Goal: Information Seeking & Learning: Learn about a topic

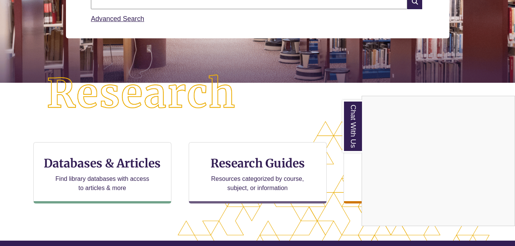
scroll to position [144, 0]
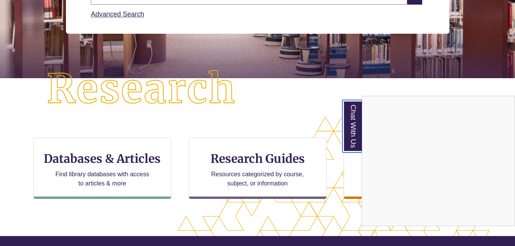
click at [353, 133] on link "Chat With Us" at bounding box center [353, 126] width 20 height 53
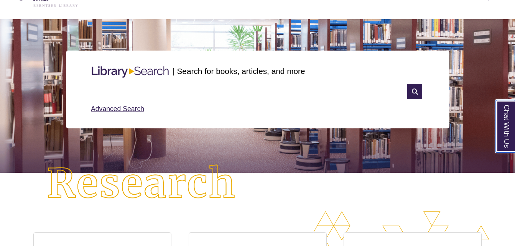
scroll to position [0, 0]
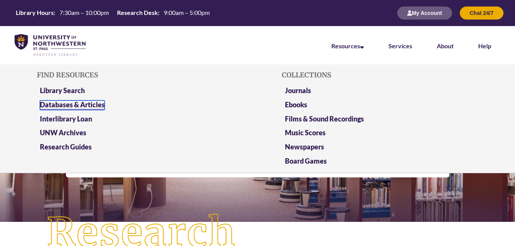
drag, startPoint x: 97, startPoint y: 103, endPoint x: 82, endPoint y: 106, distance: 14.9
click at [82, 106] on link "Databases & Articles" at bounding box center [72, 106] width 65 height 10
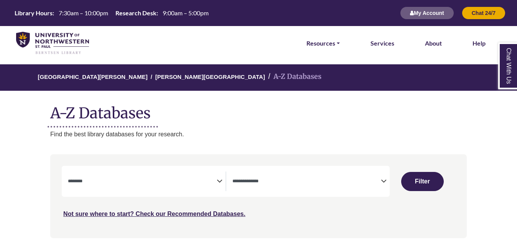
select select "Database Subject Filter"
select select "Database Types Filter"
click at [207, 216] on link "Not sure where to start? Check our Recommended Databases." at bounding box center [154, 214] width 182 height 7
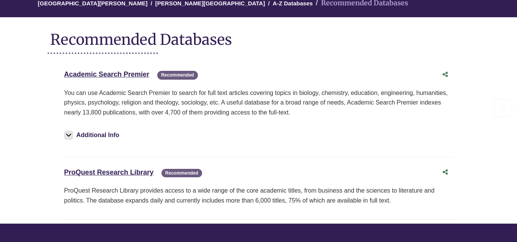
scroll to position [92, 0]
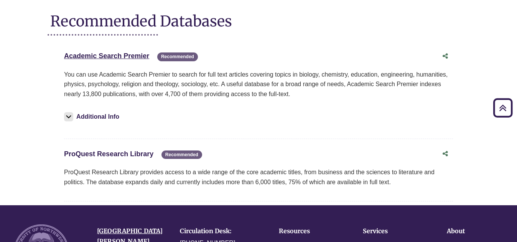
click at [134, 154] on link "ProQuest Research Library This link opens in a new window" at bounding box center [108, 154] width 89 height 8
click at [104, 54] on link "Academic Search Premier This link opens in a new window" at bounding box center [106, 56] width 85 height 8
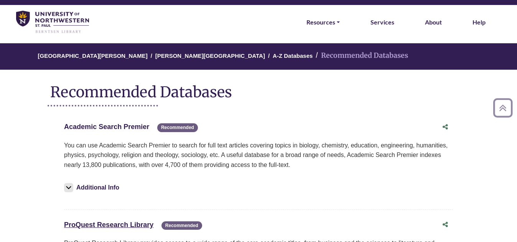
scroll to position [0, 0]
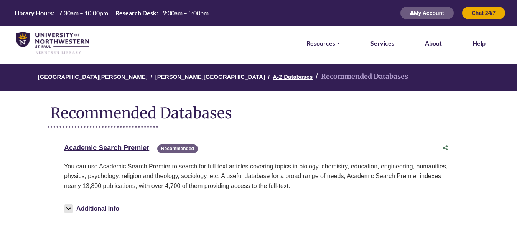
click at [273, 78] on link "A-Z Databases" at bounding box center [293, 76] width 40 height 8
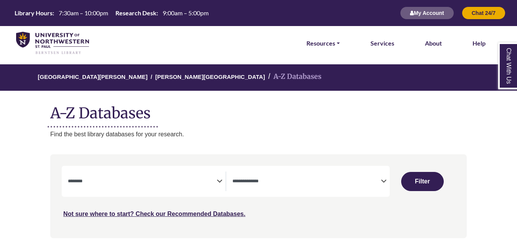
select select "Database Subject Filter"
select select "Database Types Filter"
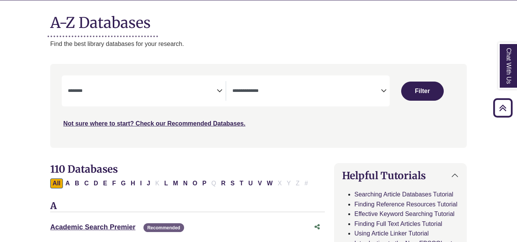
scroll to position [78, 0]
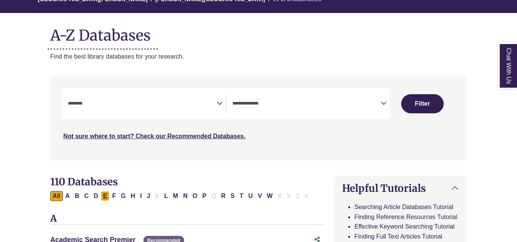
click at [107, 198] on button "E" at bounding box center [105, 196] width 9 height 10
select select "Database Subject Filter"
select select "Database Types Filter"
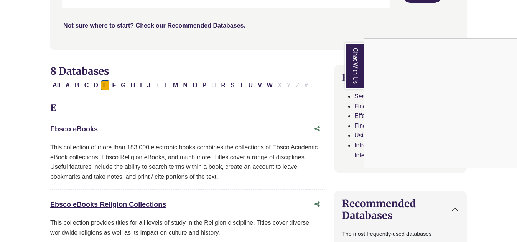
scroll to position [185, 0]
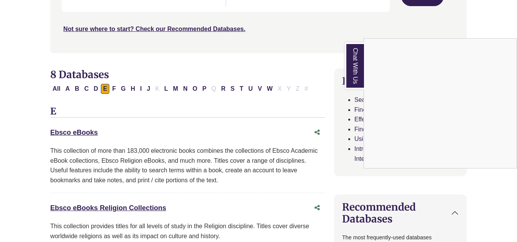
click at [269, 88] on div "Chat With Us" at bounding box center [258, 121] width 517 height 242
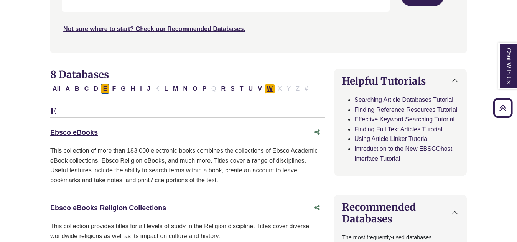
click at [271, 88] on button "W" at bounding box center [270, 89] width 10 height 10
select select "Database Subject Filter"
select select "Database Types Filter"
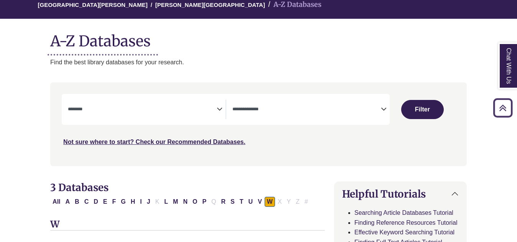
scroll to position [63, 0]
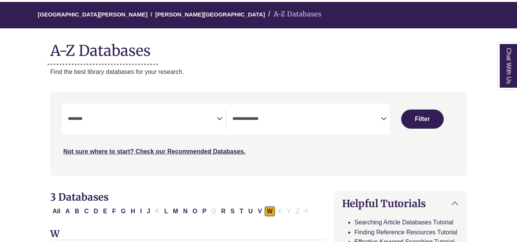
click at [504, 73] on link "Chat With Us" at bounding box center [507, 66] width 19 height 47
click at [70, 16] on link "[GEOGRAPHIC_DATA][PERSON_NAME]" at bounding box center [93, 14] width 110 height 8
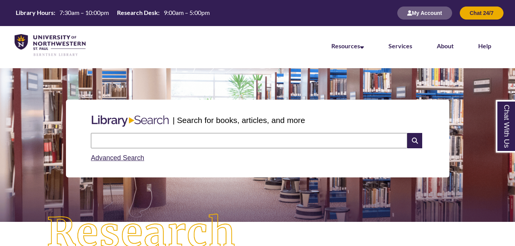
click at [477, 53] on li "Help" at bounding box center [485, 45] width 38 height 38
click at [479, 51] on li "Help" at bounding box center [485, 45] width 38 height 38
click at [485, 48] on link "Help" at bounding box center [484, 46] width 13 height 8
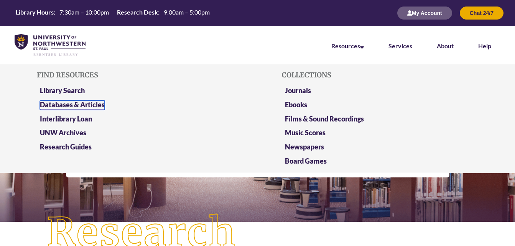
click at [74, 101] on link "Databases & Articles" at bounding box center [72, 106] width 65 height 10
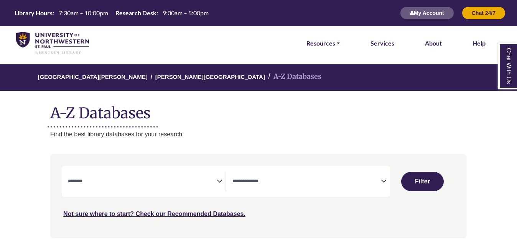
select select "Database Subject Filter"
select select "Database Types Filter"
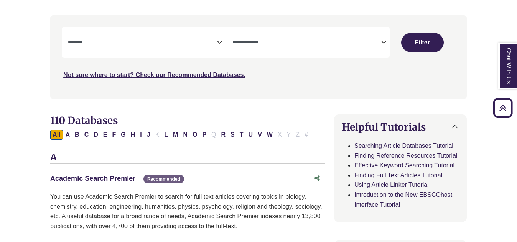
scroll to position [138, 0]
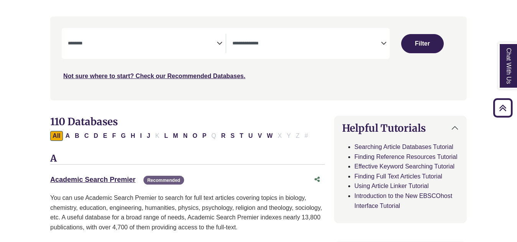
click at [221, 35] on div "**********" at bounding box center [146, 44] width 157 height 20
click at [219, 41] on icon "Search filters" at bounding box center [220, 42] width 6 height 12
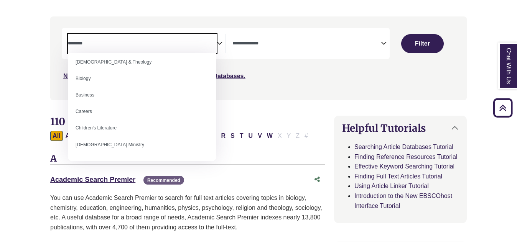
scroll to position [49, 0]
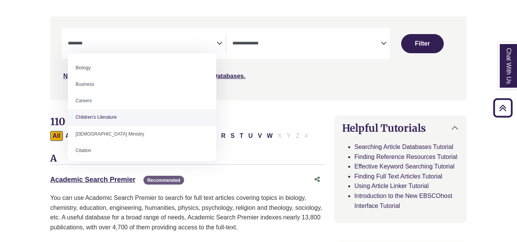
select select "*****"
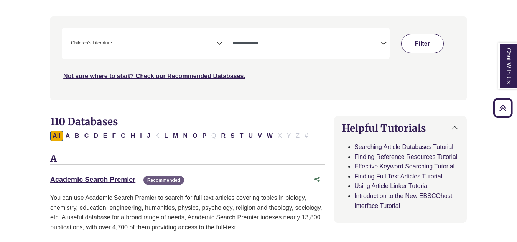
click at [424, 50] on button "Filter" at bounding box center [422, 43] width 42 height 19
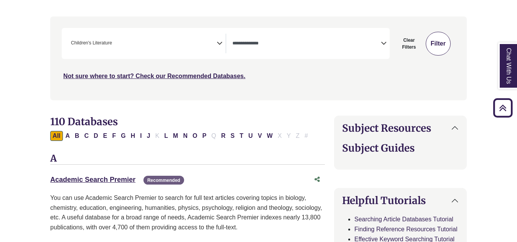
select select "Database Types Filter"
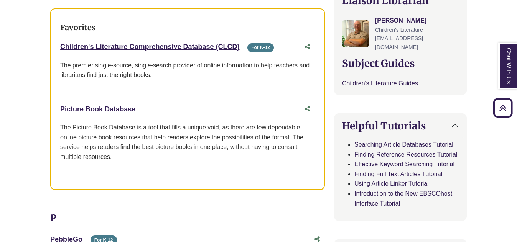
scroll to position [74, 0]
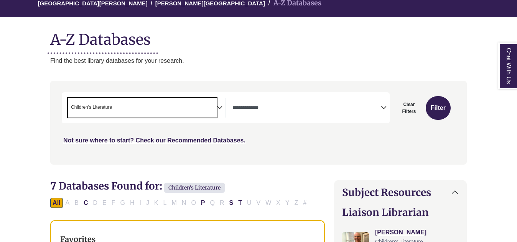
click at [190, 103] on span "× Children's Literature" at bounding box center [142, 108] width 148 height 20
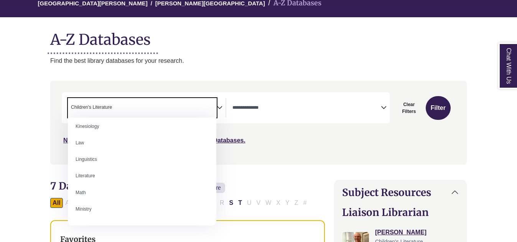
scroll to position [400, 0]
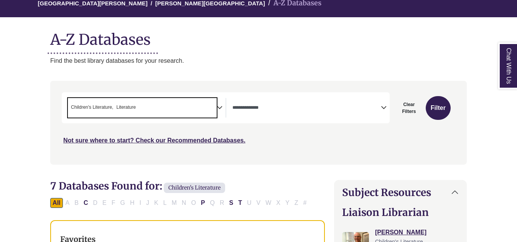
click at [101, 104] on span "Children's Literature" at bounding box center [92, 107] width 42 height 7
click at [137, 104] on span "× Literature" at bounding box center [142, 108] width 148 height 20
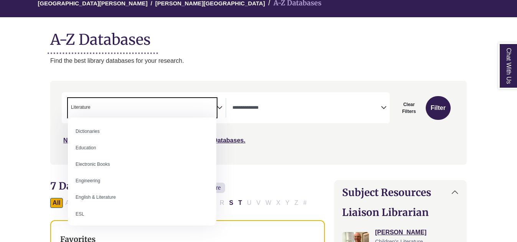
scroll to position [223, 0]
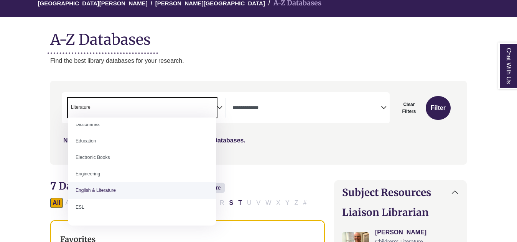
select select "*****"
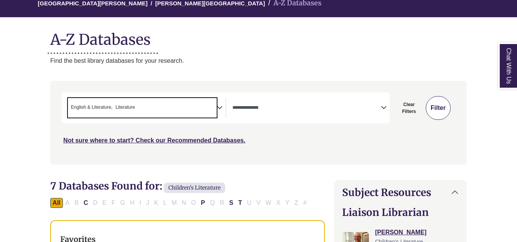
click at [444, 114] on button "Filter" at bounding box center [438, 108] width 25 height 24
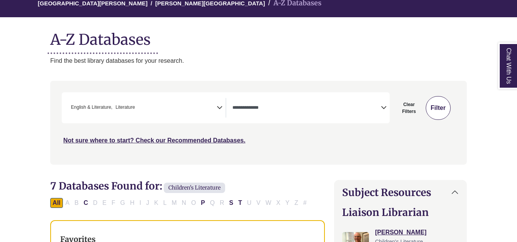
select select "Database Types Filter"
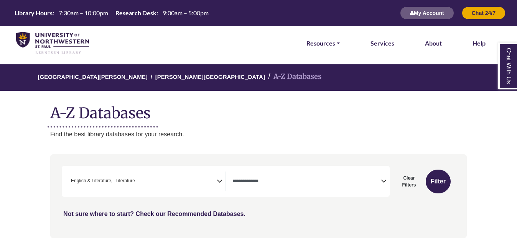
click at [208, 212] on link "Not sure where to start? Check our Recommended Databases." at bounding box center [154, 214] width 182 height 7
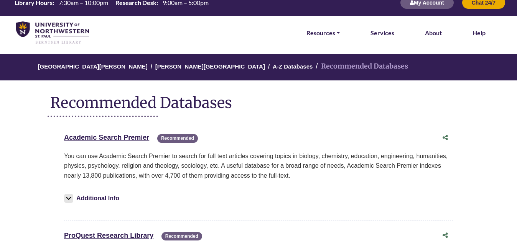
scroll to position [11, 0]
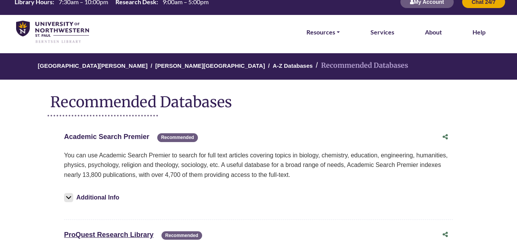
click at [115, 139] on link "Academic Search Premier This link opens in a new window" at bounding box center [106, 137] width 85 height 8
click at [122, 139] on link "Academic Search Premier This link opens in a new window" at bounding box center [106, 137] width 85 height 8
